Goal: Navigation & Orientation: Find specific page/section

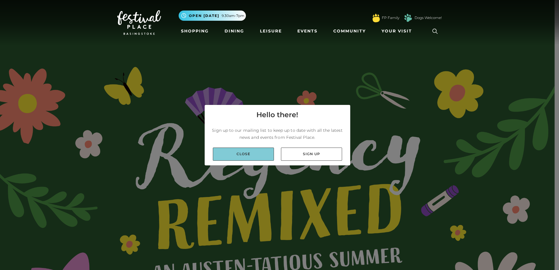
click at [255, 151] on link "Close" at bounding box center [243, 154] width 61 height 13
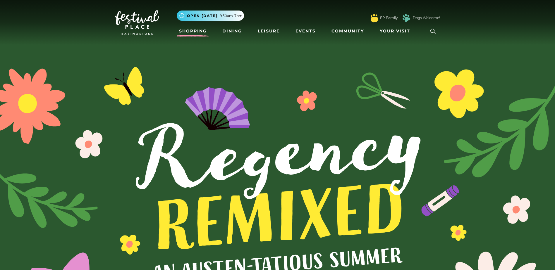
click at [194, 28] on link "Shopping" at bounding box center [193, 31] width 32 height 11
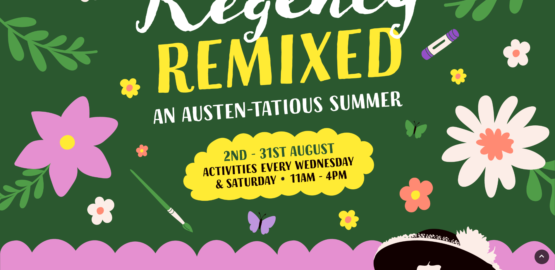
scroll to position [163, 0]
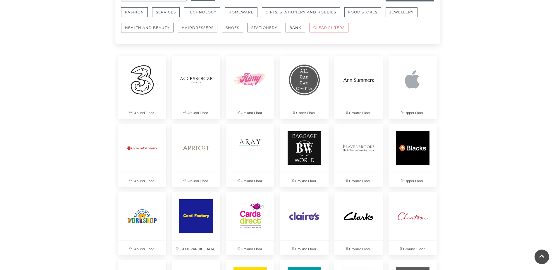
scroll to position [269, 0]
